Goal: Transaction & Acquisition: Purchase product/service

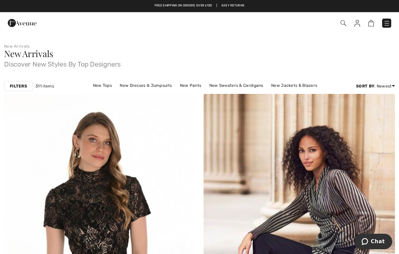
click at [90, 89] on link "New Tops" at bounding box center [103, 85] width 26 height 9
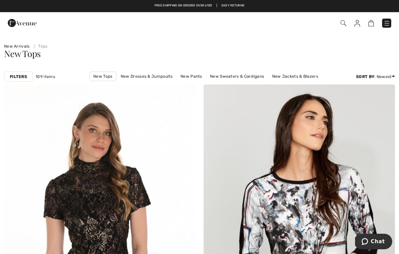
click at [359, 24] on img at bounding box center [358, 23] width 6 height 7
click at [357, 26] on img at bounding box center [358, 23] width 6 height 7
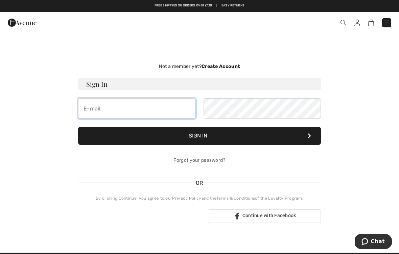
click at [101, 110] on input "email" at bounding box center [136, 108] width 117 height 20
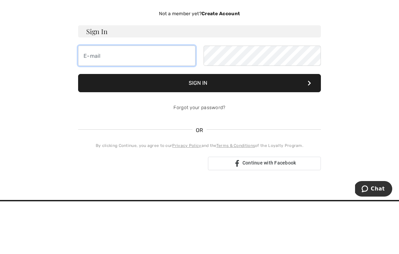
scroll to position [53, 0]
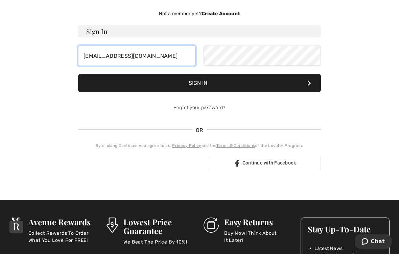
type input "sueatwaverley@yahoo.co.uk"
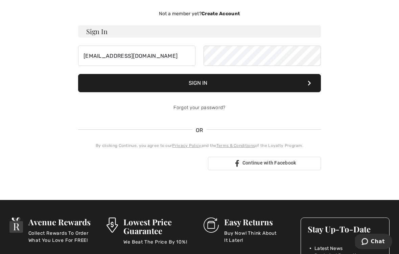
click at [250, 82] on button "Sign In" at bounding box center [199, 83] width 243 height 18
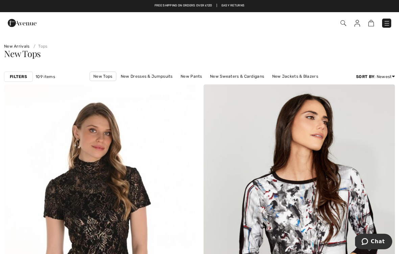
click at [344, 24] on img at bounding box center [344, 23] width 6 height 6
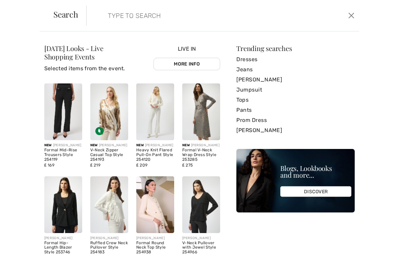
click at [145, 23] on input "search" at bounding box center [194, 15] width 183 height 20
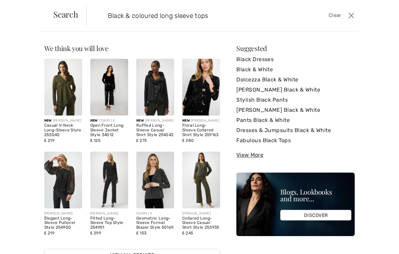
type input "Black & coloured long sleeve tops"
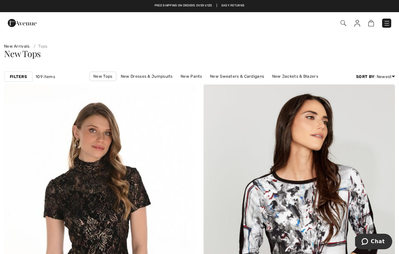
click at [343, 25] on img at bounding box center [344, 23] width 6 height 6
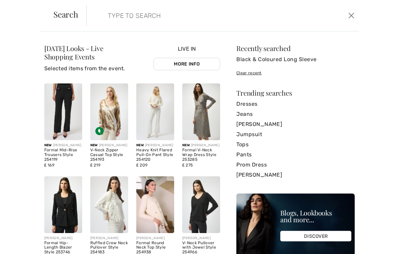
click at [144, 18] on input "search" at bounding box center [194, 15] width 183 height 20
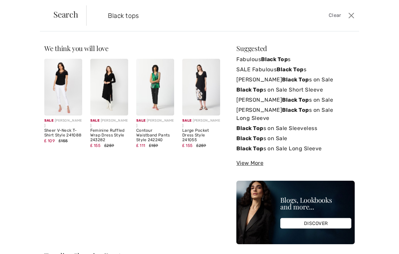
type input "Black tops"
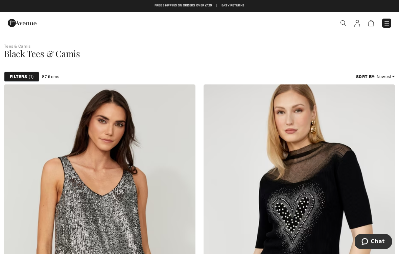
click at [345, 23] on img at bounding box center [344, 23] width 6 height 6
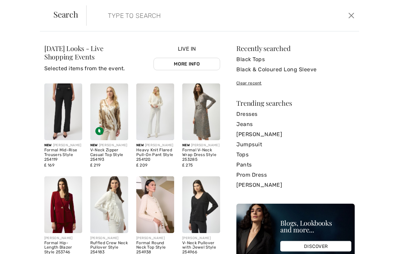
click at [111, 19] on input "search" at bounding box center [194, 15] width 183 height 20
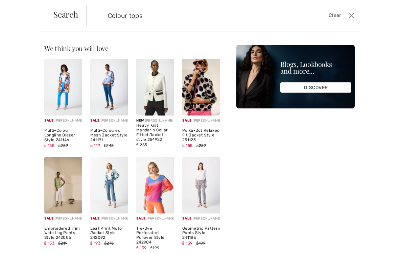
type input "Colour tops"
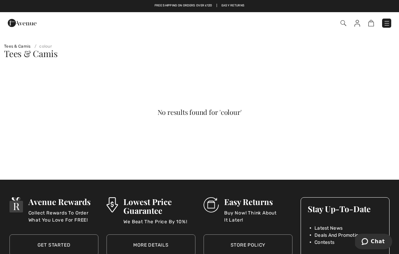
click at [346, 23] on img at bounding box center [344, 23] width 6 height 6
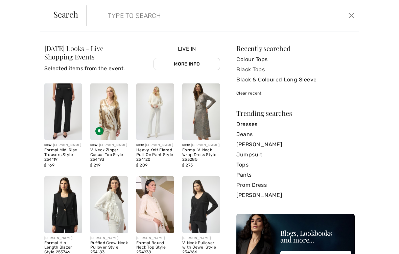
click at [247, 167] on link "Tops" at bounding box center [296, 165] width 118 height 10
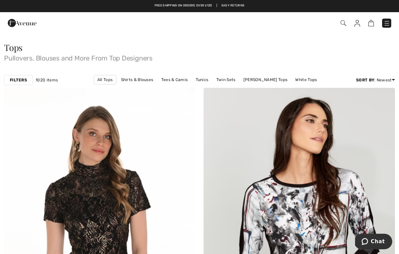
click at [18, 82] on strong "Filters" at bounding box center [18, 80] width 17 height 6
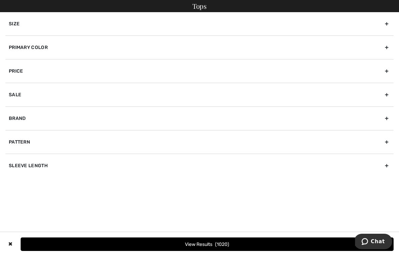
click at [19, 49] on div "Primary Color" at bounding box center [199, 48] width 388 height 24
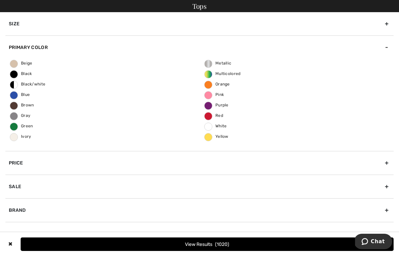
click at [209, 74] on span "Multicolored" at bounding box center [223, 73] width 36 height 5
click at [0, 0] on input "Multicolored" at bounding box center [0, 0] width 0 height 0
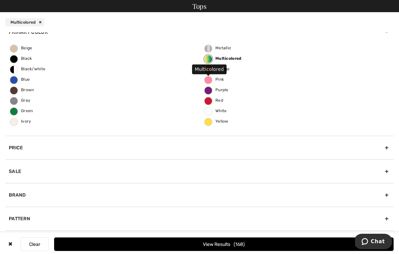
scroll to position [36, 0]
click at [384, 219] on div "Pattern" at bounding box center [199, 219] width 388 height 24
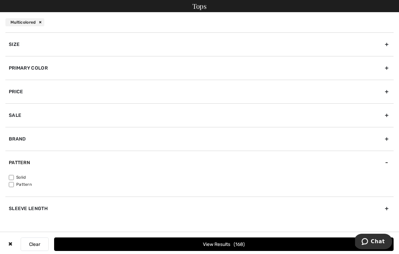
click at [390, 209] on div "Sleeve length" at bounding box center [199, 209] width 388 height 24
click at [12, 202] on input"] "Long Sleeve" at bounding box center [11, 201] width 5 height 5
checkbox input"] "true"
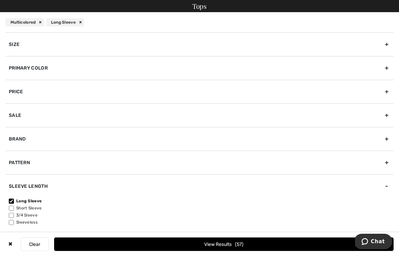
click at [215, 244] on button "View Results 57" at bounding box center [224, 245] width 340 height 14
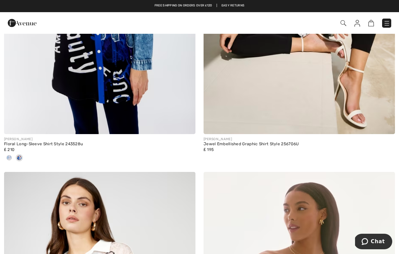
scroll to position [5412, 0]
